Goal: Task Accomplishment & Management: Use online tool/utility

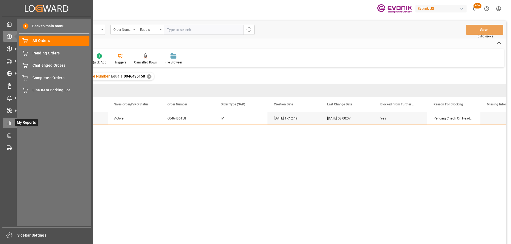
click at [11, 122] on icon at bounding box center [9, 122] width 5 height 5
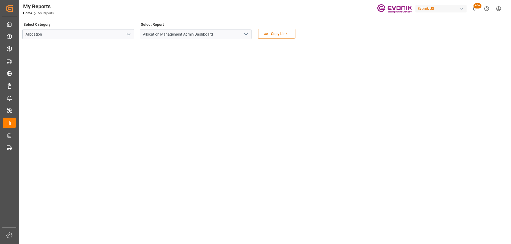
click at [130, 33] on icon "open menu" at bounding box center [128, 34] width 6 height 6
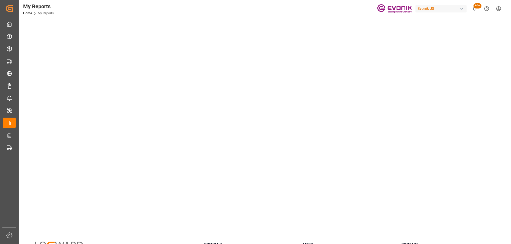
click at [433, 232] on div "Select Category Allocation Select Report Allocation Management Admin Dashboard …" at bounding box center [264, 142] width 491 height 304
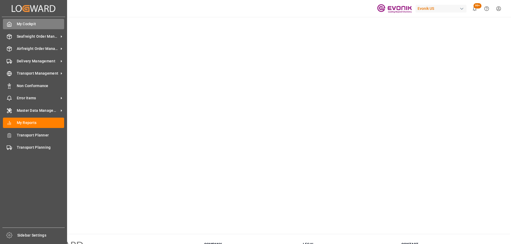
click at [13, 25] on div "My Cockpit My Cockpit" at bounding box center [33, 24] width 61 height 10
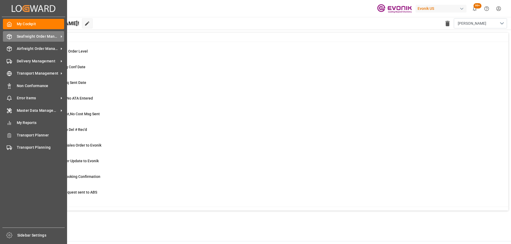
click at [9, 38] on icon at bounding box center [9, 36] width 5 height 5
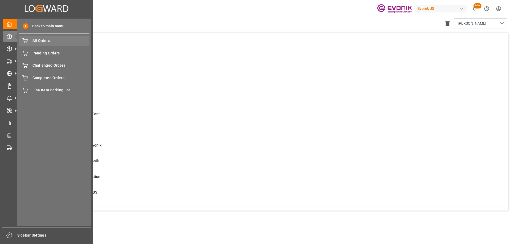
click at [33, 41] on span "All Orders" at bounding box center [60, 41] width 57 height 6
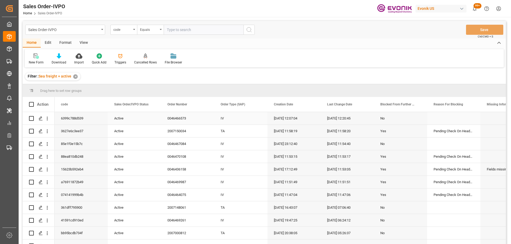
click at [48, 119] on icon "open menu" at bounding box center [47, 119] width 6 height 6
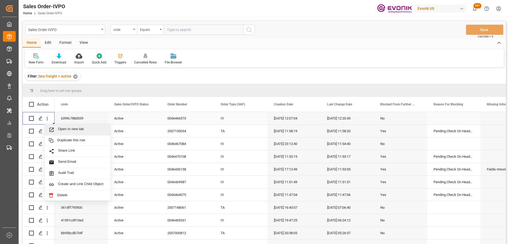
click at [59, 127] on div "Open in new tab" at bounding box center [78, 129] width 66 height 11
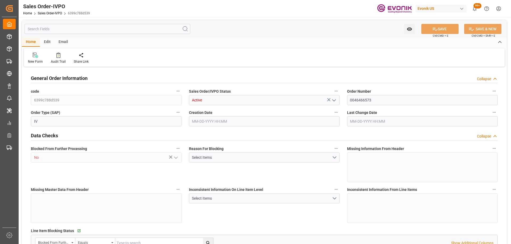
type input "BRSSZ"
type input "0"
type input "1"
type input "73.5"
type input "08-05-2025 12:07"
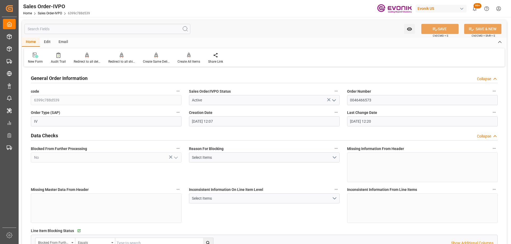
type input "08-25-2025 12:20"
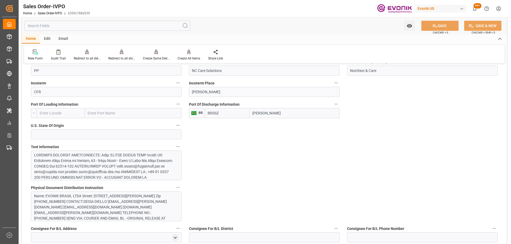
scroll to position [213, 0]
